Goal: Complete application form

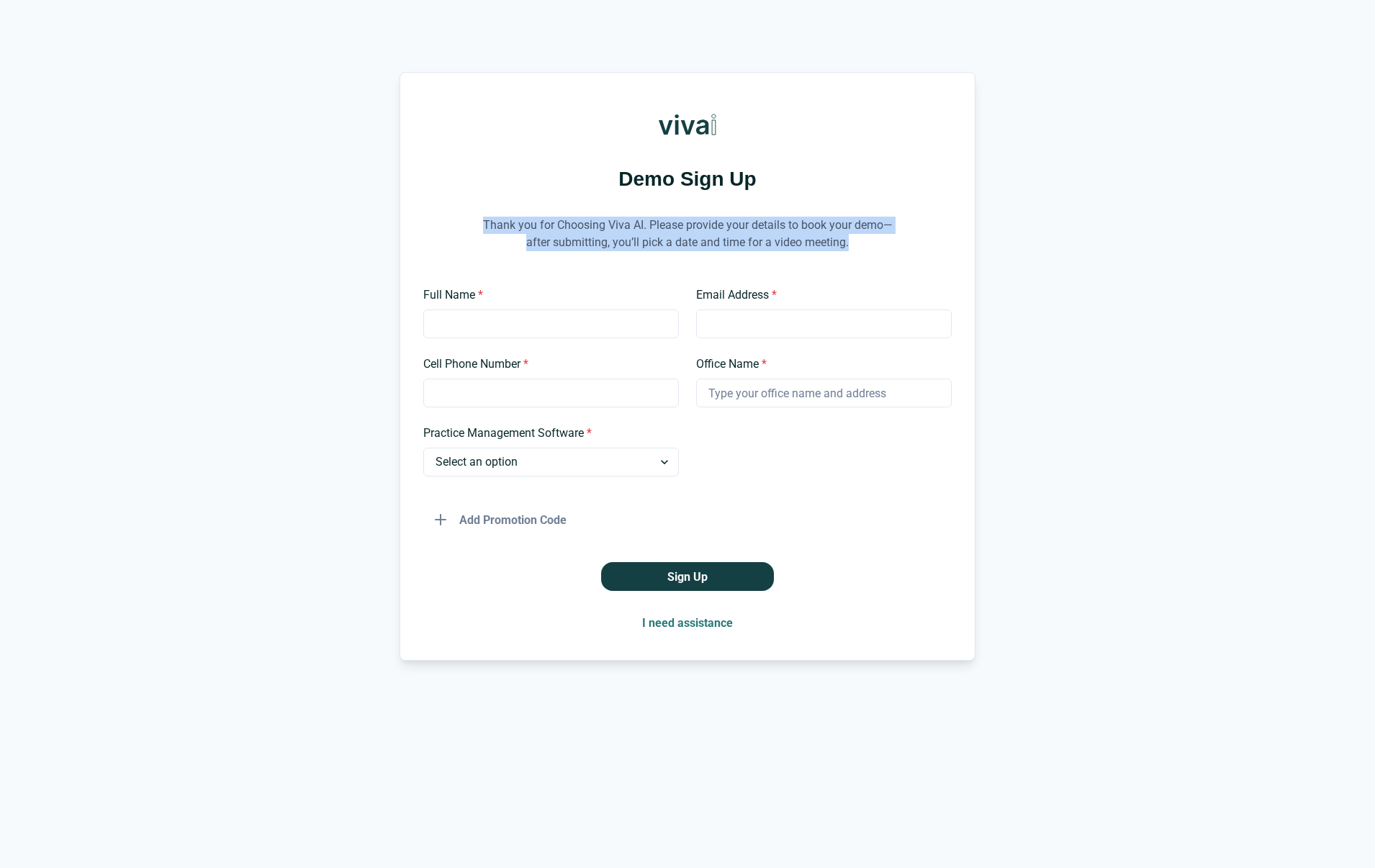
drag, startPoint x: 606, startPoint y: 250, endPoint x: 545, endPoint y: 204, distance: 76.4
click at [545, 204] on p "Thank you for Choosing Viva AI. Please provide your details to book your demo—a…" at bounding box center [687, 234] width 432 height 71
click at [545, 207] on p "Thank you for Choosing Viva AI. Please provide your details to book your demo—a…" at bounding box center [687, 234] width 432 height 71
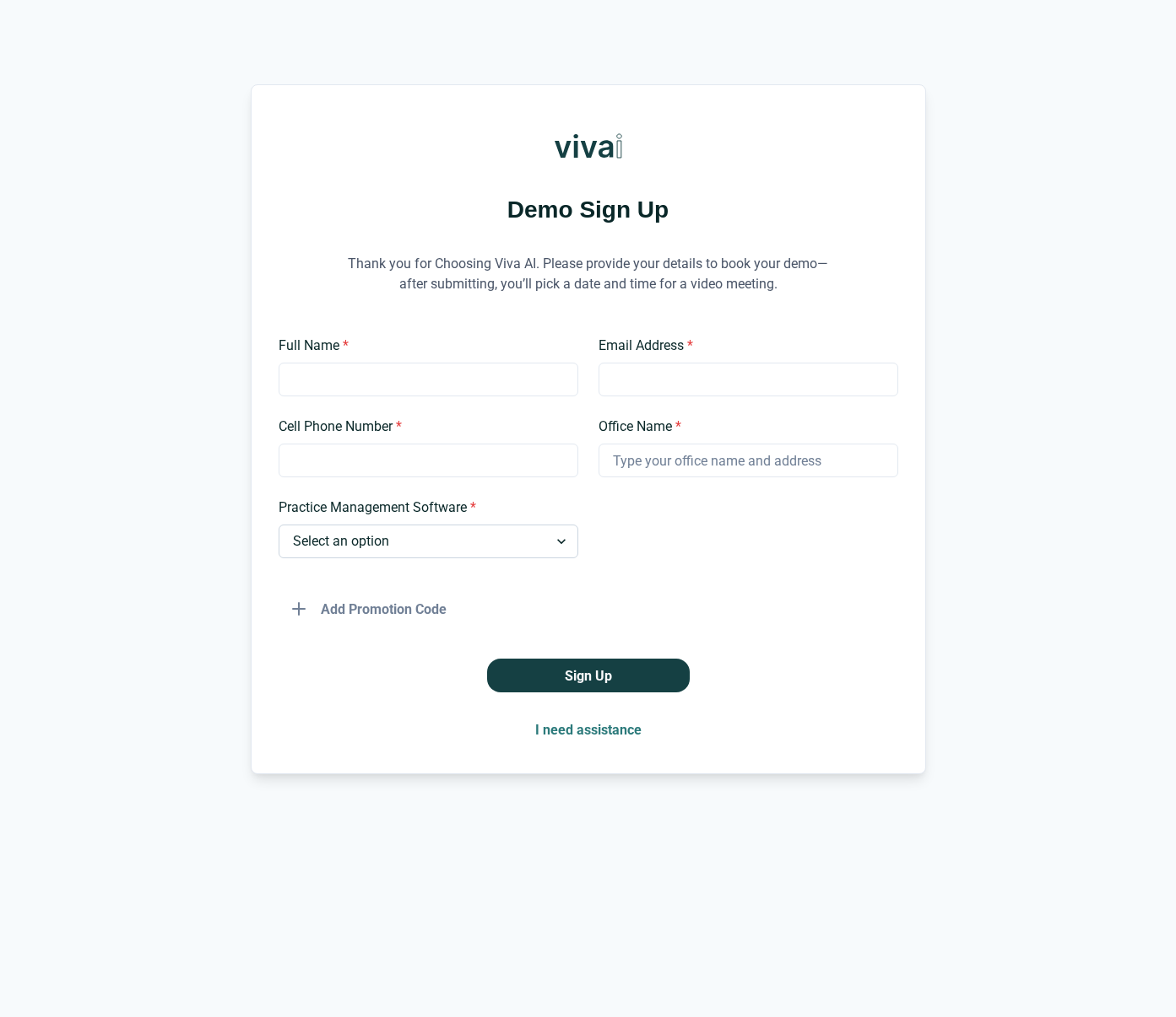
click at [327, 545] on select "Select an option Dentrix Open Dental EagleSoft Denticon Other" at bounding box center [428, 542] width 300 height 34
drag, startPoint x: 798, startPoint y: 283, endPoint x: 821, endPoint y: 265, distance: 29.2
click at [821, 265] on p "Thank you for Choosing Viva AI. Please provide your details to book your demo—a…" at bounding box center [588, 275] width 506 height 83
copy p "—after submitting, you’ll pick a date and time for a video meeting."
click at [704, 459] on input "Office Name *" at bounding box center [747, 461] width 300 height 34
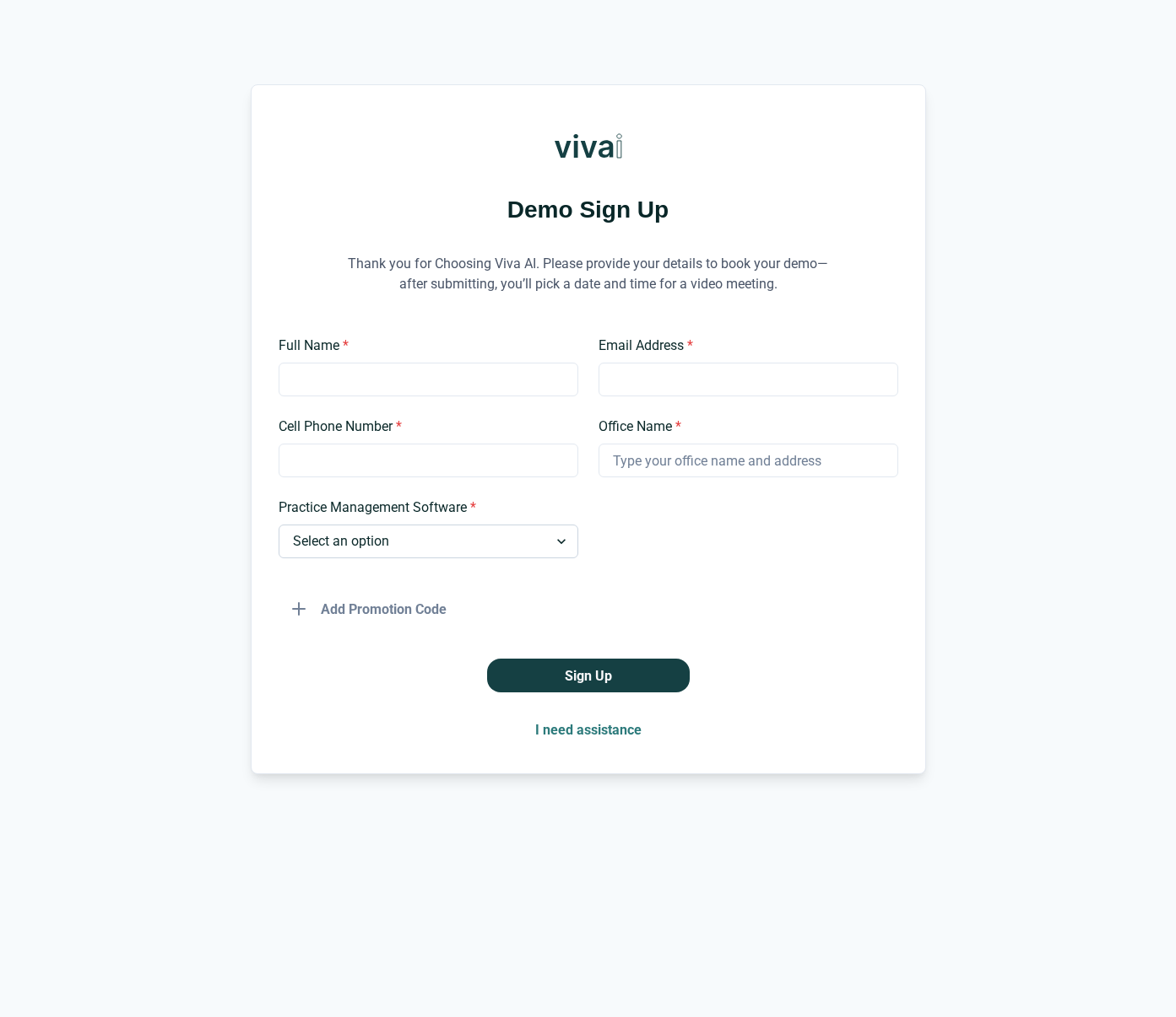
click at [439, 531] on select "Select an option Dentrix Open Dental EagleSoft Denticon Other" at bounding box center [428, 542] width 300 height 34
click at [385, 534] on select "Select an option Dentrix Open Dental EagleSoft Denticon Other" at bounding box center [428, 542] width 300 height 34
click at [380, 545] on select "Select an option Dentrix Open Dental EagleSoft Denticon Other" at bounding box center [428, 542] width 300 height 34
click at [362, 539] on select "Select an option Dentrix Open Dental EagleSoft Denticon Other" at bounding box center [428, 542] width 300 height 34
click at [363, 539] on select "Select an option Dentrix Open Dental EagleSoft Denticon Other" at bounding box center [428, 542] width 300 height 34
